Goal: Task Accomplishment & Management: Use online tool/utility

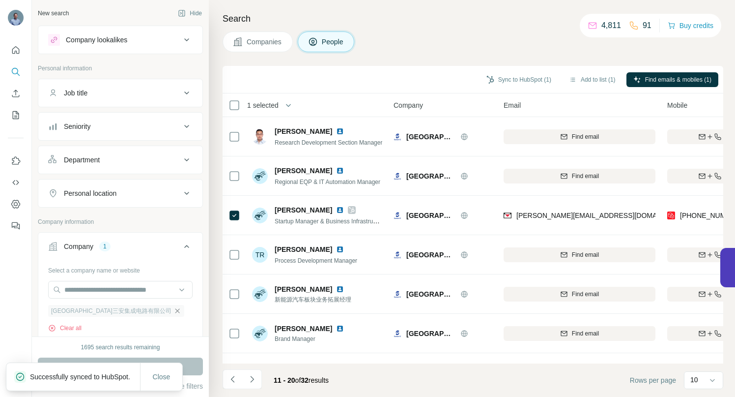
click at [174, 313] on icon "button" at bounding box center [178, 311] width 8 height 8
click at [109, 278] on div "Select a company name or website Upload a CSV of company websites. Your list is…" at bounding box center [120, 316] width 145 height 108
click at [108, 285] on input "text" at bounding box center [120, 290] width 145 height 18
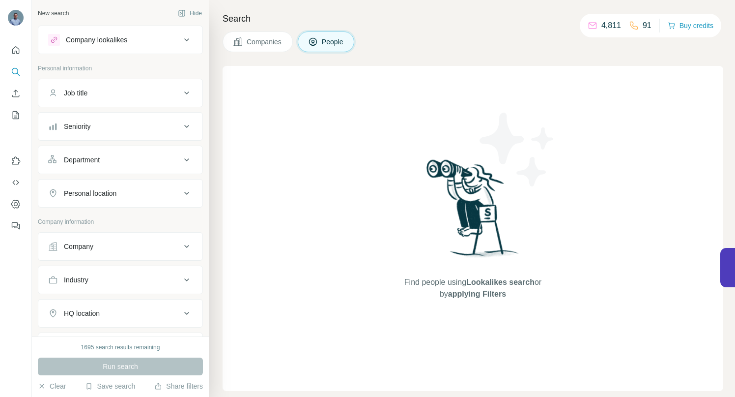
click at [184, 246] on icon at bounding box center [186, 246] width 5 height 3
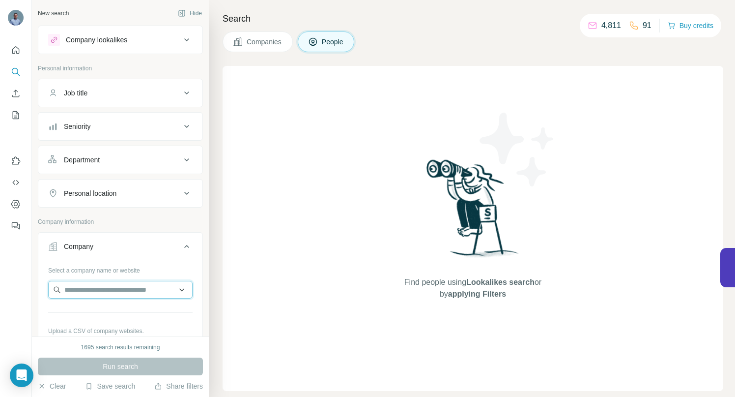
click at [131, 293] on input "text" at bounding box center [120, 290] width 145 height 18
paste input "**********"
type input "**********"
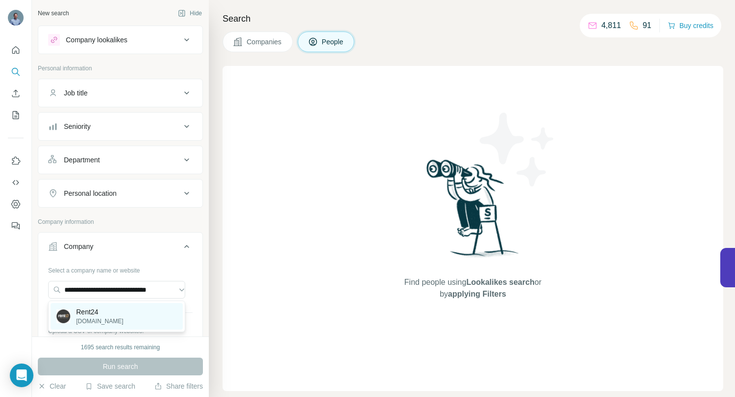
scroll to position [0, 0]
click at [91, 317] on p "[DOMAIN_NAME]" at bounding box center [99, 321] width 47 height 9
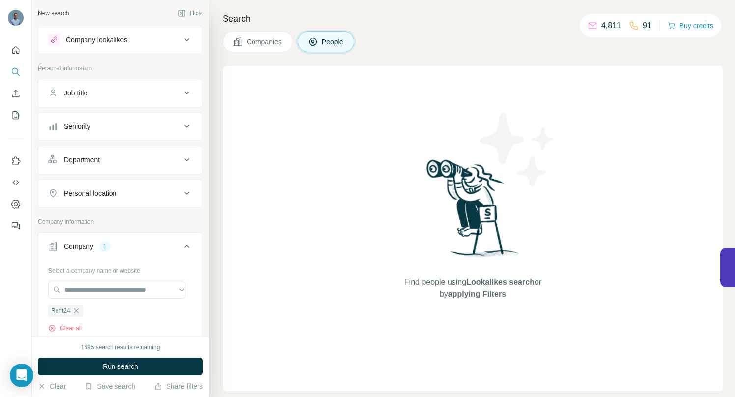
click at [110, 368] on span "Run search" at bounding box center [120, 366] width 35 height 10
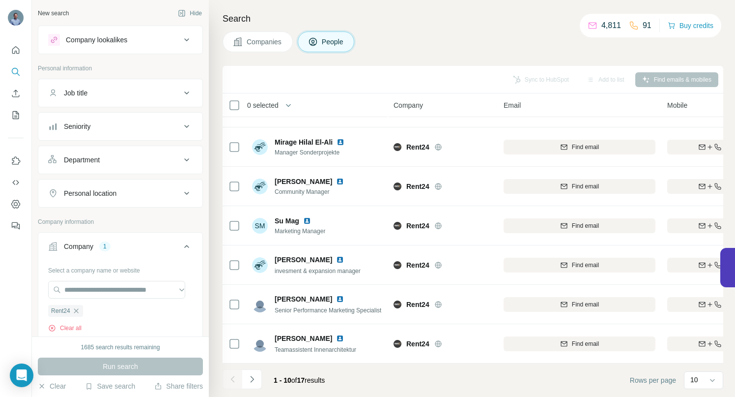
scroll to position [152, 0]
click at [253, 376] on icon "Navigate to next page" at bounding box center [252, 379] width 10 height 10
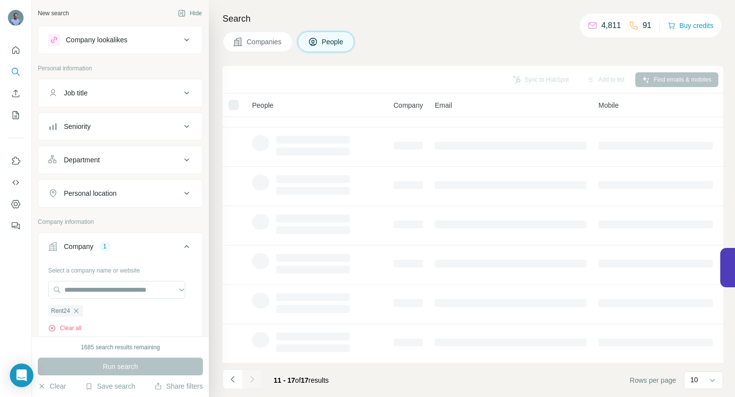
scroll to position [34, 0]
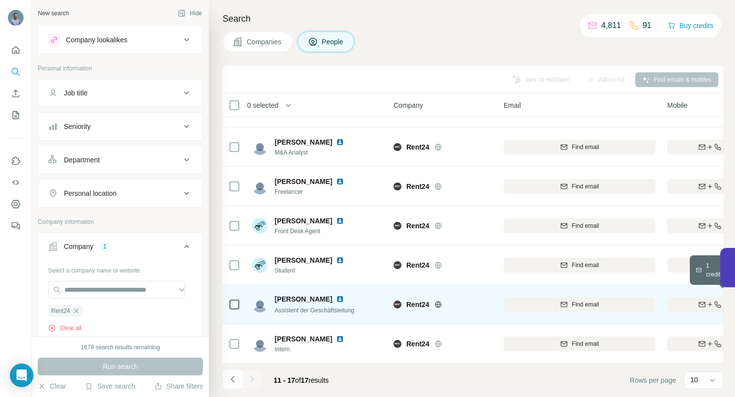
click at [676, 300] on div "Find both" at bounding box center [725, 304] width 115 height 9
click at [338, 295] on img at bounding box center [340, 299] width 8 height 8
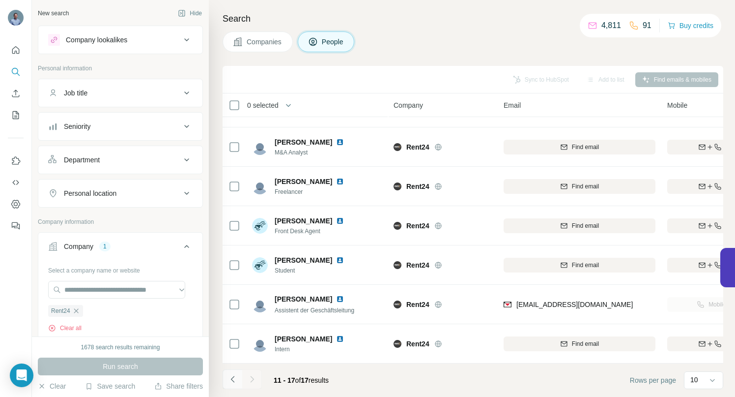
click at [233, 378] on icon "Navigate to previous page" at bounding box center [233, 379] width 10 height 10
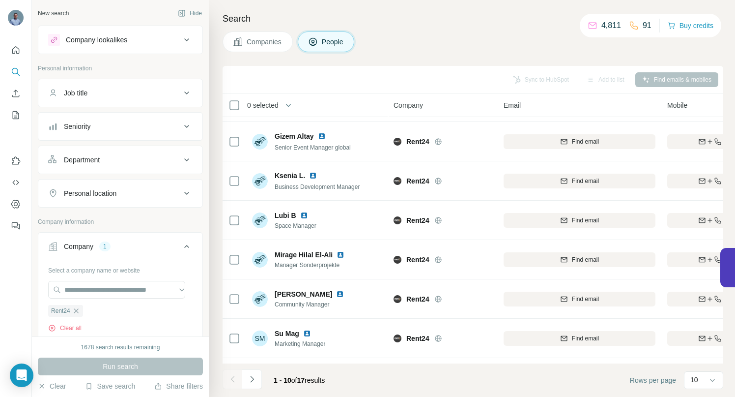
click at [233, 378] on div at bounding box center [233, 379] width 20 height 20
click at [77, 309] on icon "button" at bounding box center [76, 311] width 8 height 8
click at [79, 291] on input "text" at bounding box center [116, 290] width 137 height 18
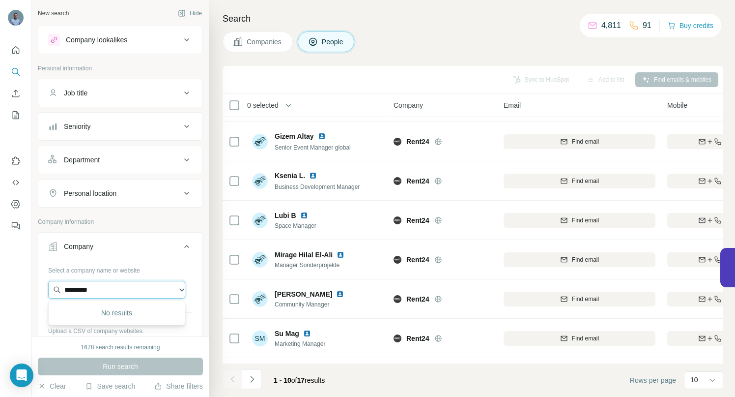
click at [103, 290] on input "*********" at bounding box center [116, 290] width 137 height 18
drag, startPoint x: 103, startPoint y: 290, endPoint x: 49, endPoint y: 285, distance: 53.8
click at [49, 285] on input "*********" at bounding box center [116, 290] width 137 height 18
paste input "**********"
type input "**********"
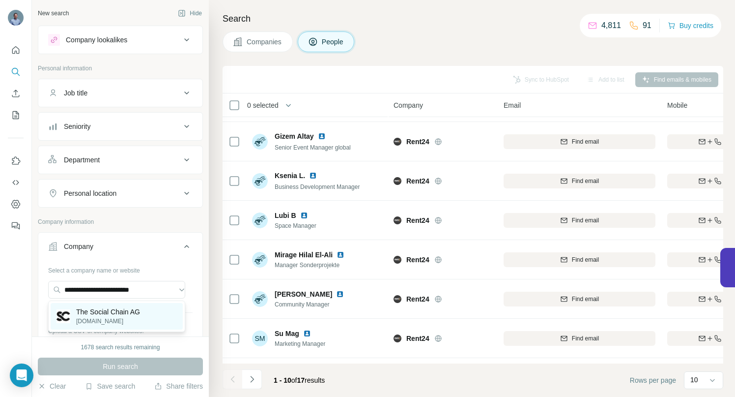
click at [104, 312] on p "The Social Chain AG" at bounding box center [108, 312] width 64 height 10
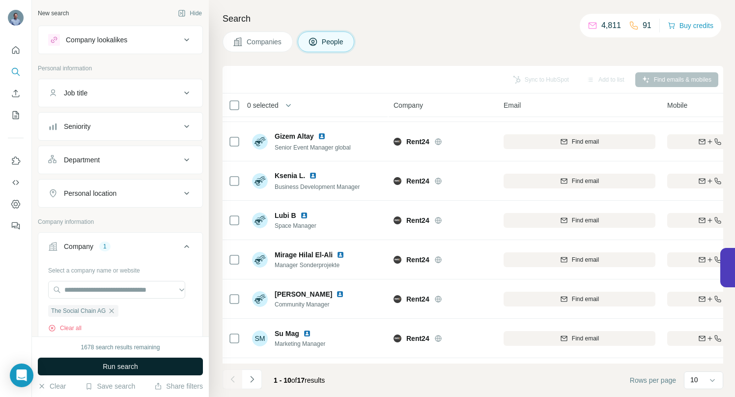
click at [109, 365] on span "Run search" at bounding box center [120, 366] width 35 height 10
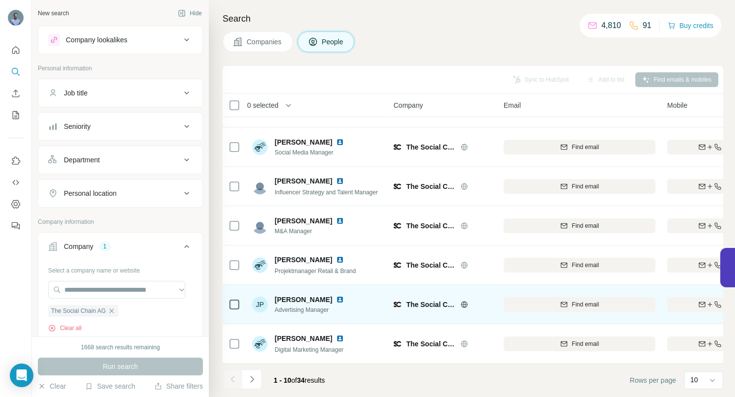
scroll to position [152, 0]
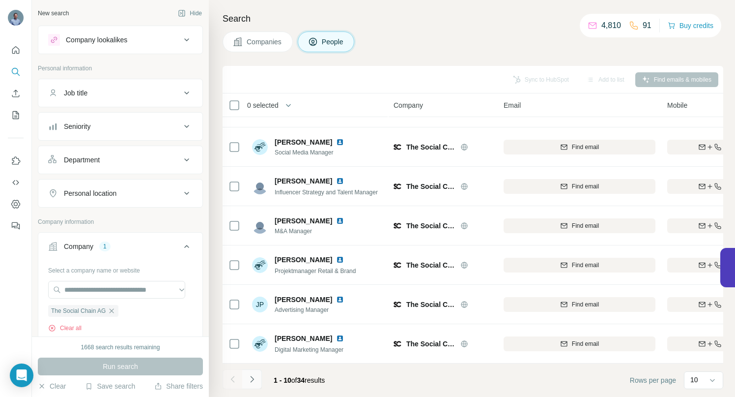
click at [252, 378] on icon "Navigate to next page" at bounding box center [252, 379] width 10 height 10
click at [254, 380] on icon "Navigate to next page" at bounding box center [252, 379] width 10 height 10
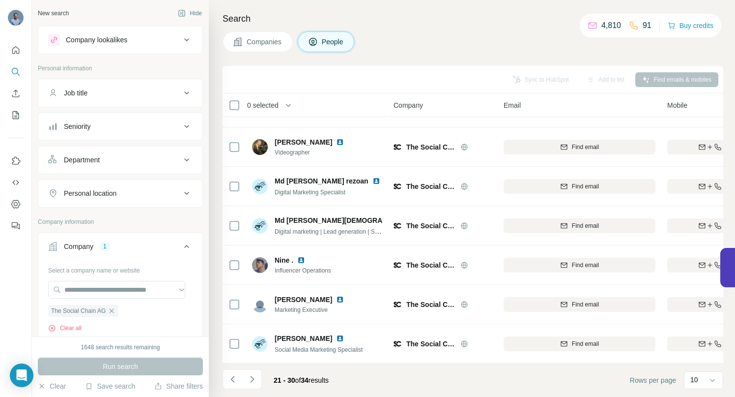
click at [252, 378] on icon "Navigate to next page" at bounding box center [252, 379] width 10 height 10
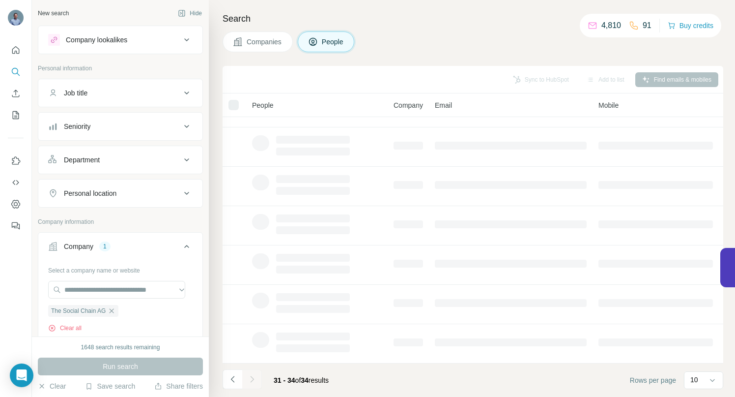
scroll to position [0, 0]
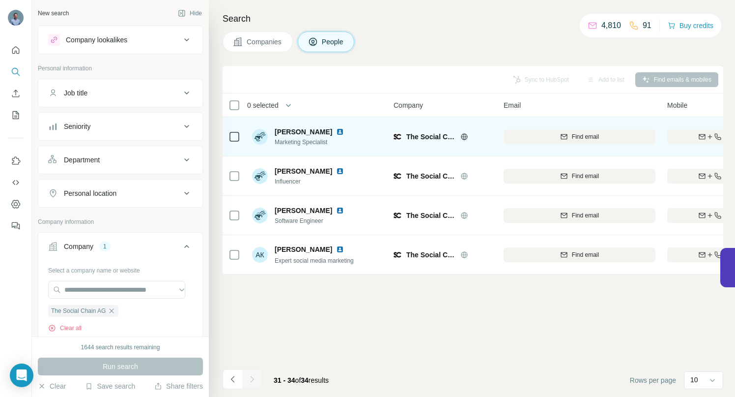
click at [339, 130] on img at bounding box center [340, 132] width 8 height 8
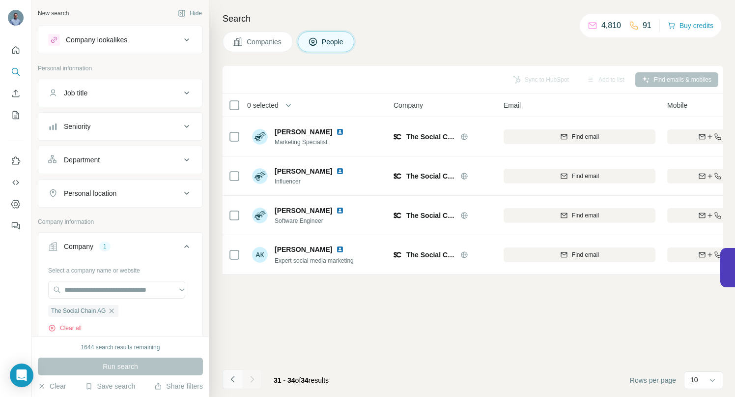
click at [235, 382] on icon "Navigate to previous page" at bounding box center [233, 379] width 10 height 10
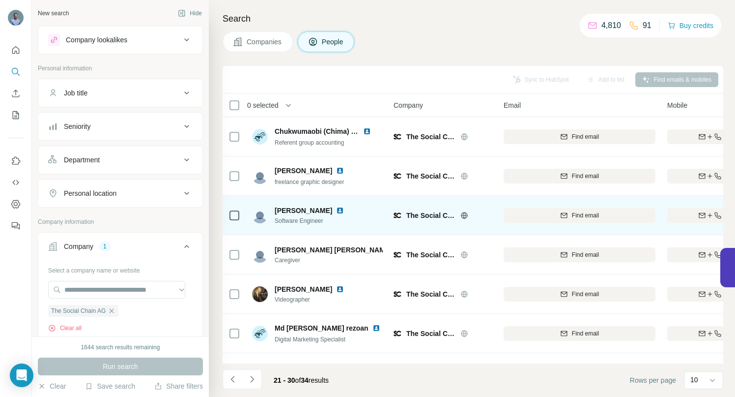
click at [336, 208] on img at bounding box center [340, 210] width 8 height 8
